Goal: Task Accomplishment & Management: Use online tool/utility

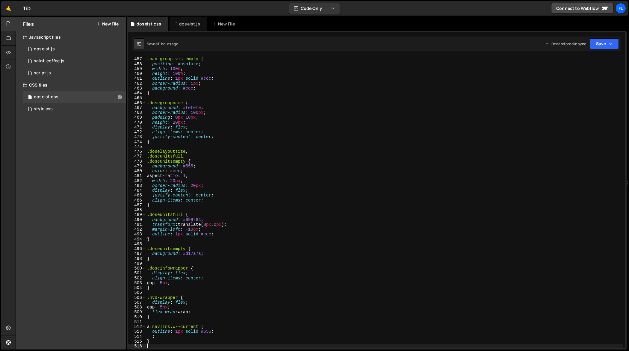
scroll to position [2223, 0]
click at [175, 27] on icon at bounding box center [175, 24] width 4 height 6
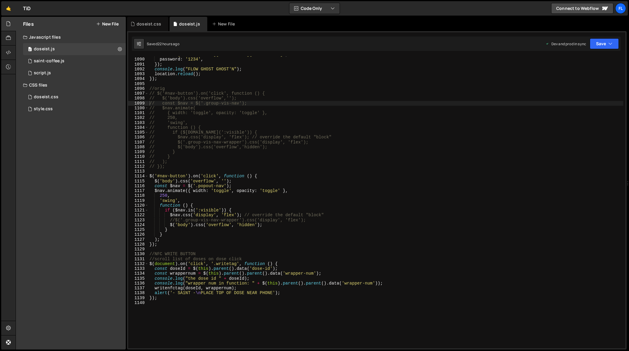
scroll to position [5296, 0]
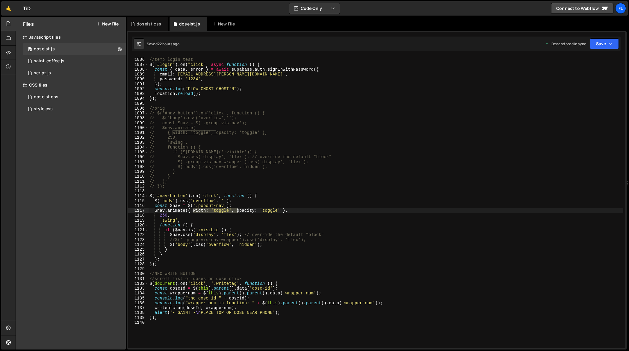
drag, startPoint x: 193, startPoint y: 211, endPoint x: 237, endPoint y: 212, distance: 44.0
click at [237, 212] on div "//temp login test $ ( '#login' ) . on ( "click" , async function ( ) { const { …" at bounding box center [385, 203] width 475 height 302
click at [269, 197] on div "//temp login test $ ( '#login' ) . on ( "click" , async function ( ) { const { …" at bounding box center [385, 203] width 475 height 302
click at [197, 210] on div "//temp login test $ ( '#login' ) . on ( "click" , async function ( ) { const { …" at bounding box center [385, 202] width 475 height 292
click at [197, 210] on div "//temp login test $ ( '#login' ) . on ( "click" , async function ( ) { const { …" at bounding box center [385, 203] width 475 height 302
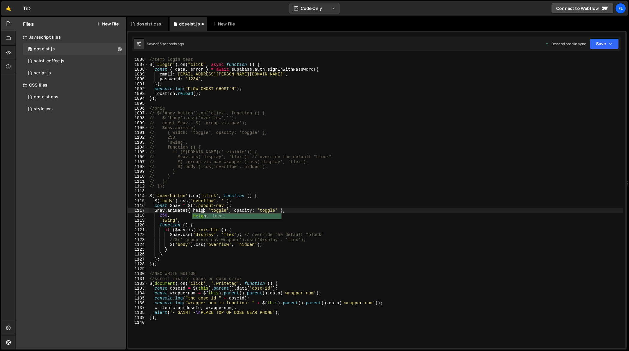
scroll to position [0, 4]
drag, startPoint x: 193, startPoint y: 210, endPoint x: 239, endPoint y: 210, distance: 46.1
click at [239, 210] on div "//temp login test $ ( '#login' ) . on ( "click" , async function ( ) { const { …" at bounding box center [385, 203] width 475 height 302
click at [204, 160] on div "//temp login test $ ( '#login' ) . on ( "click" , async function ( ) { const { …" at bounding box center [385, 203] width 475 height 302
type textarea "});"
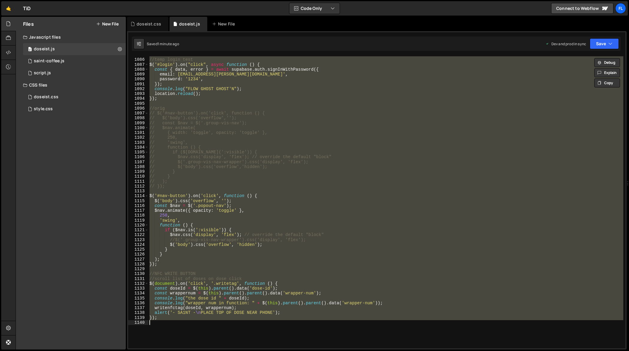
paste textarea
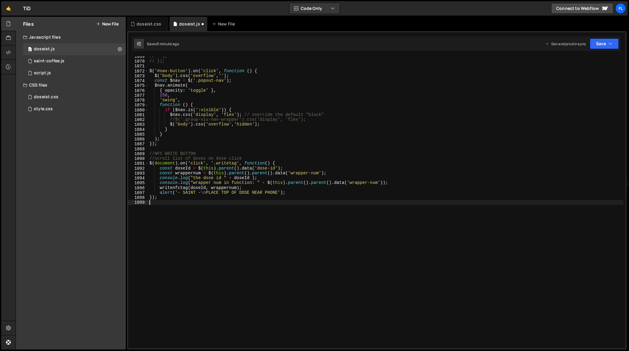
type textarea "// const $nav = $('.group-vis-nav');"
